Goal: Information Seeking & Learning: Learn about a topic

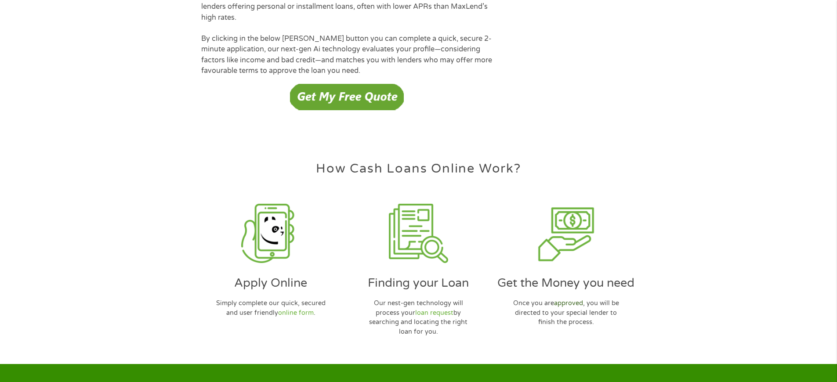
scroll to position [2541, 0]
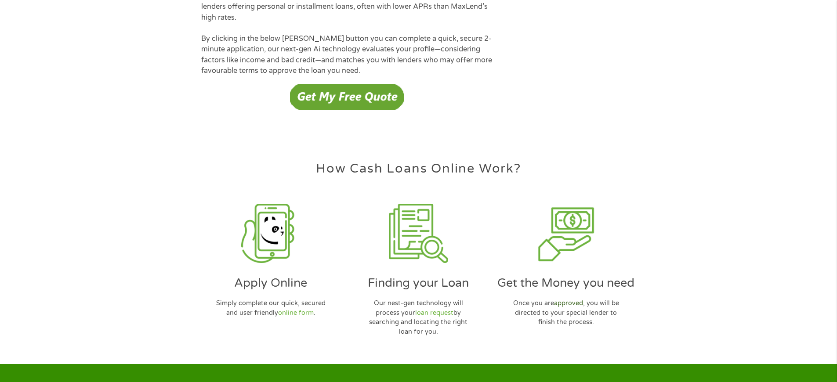
scroll to position [2541, 0]
